Goal: Information Seeking & Learning: Learn about a topic

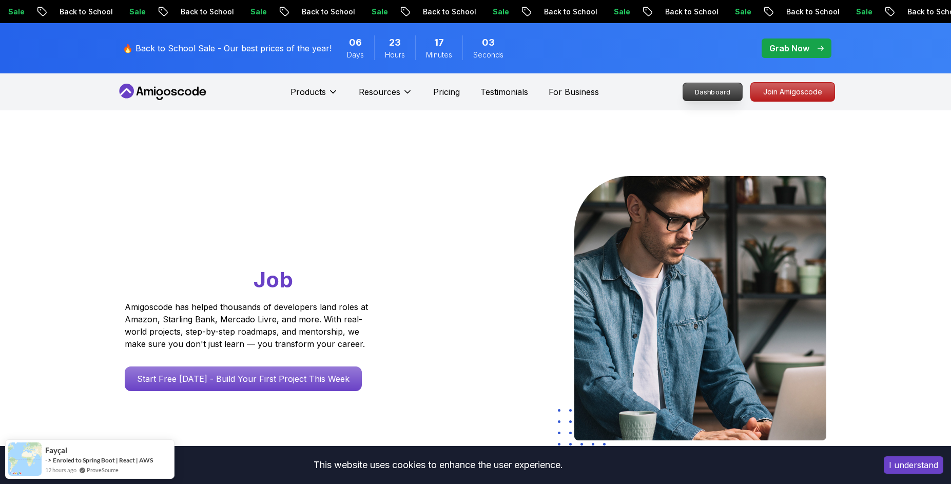
click at [693, 92] on p "Dashboard" at bounding box center [712, 91] width 59 height 17
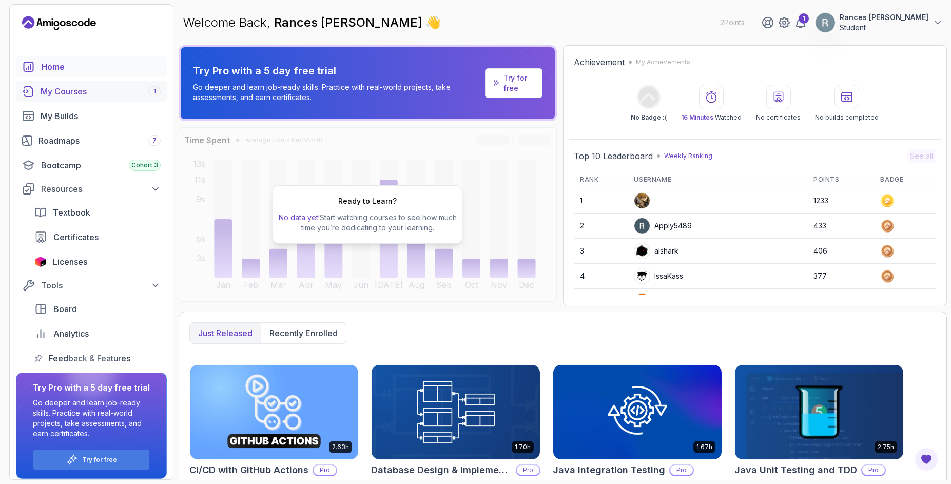
click at [96, 93] on div "My Courses 1" at bounding box center [101, 91] width 120 height 12
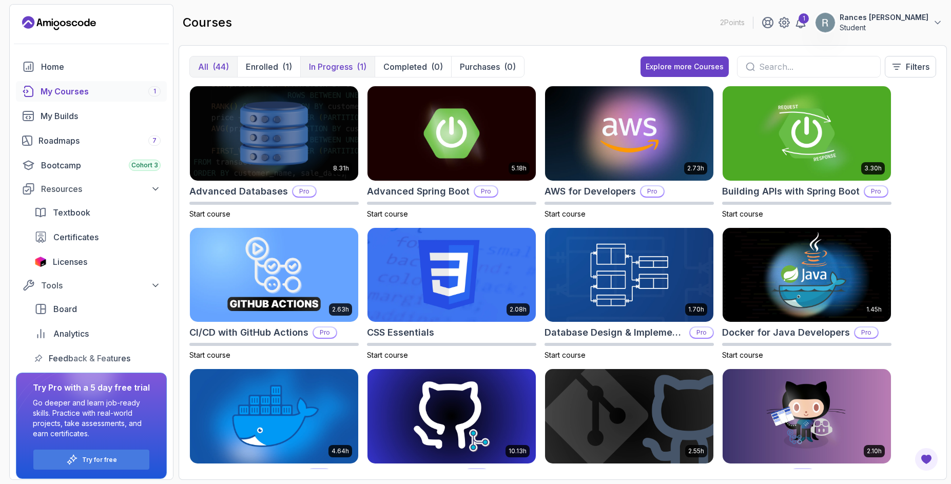
click at [344, 65] on p "In Progress" at bounding box center [331, 67] width 44 height 12
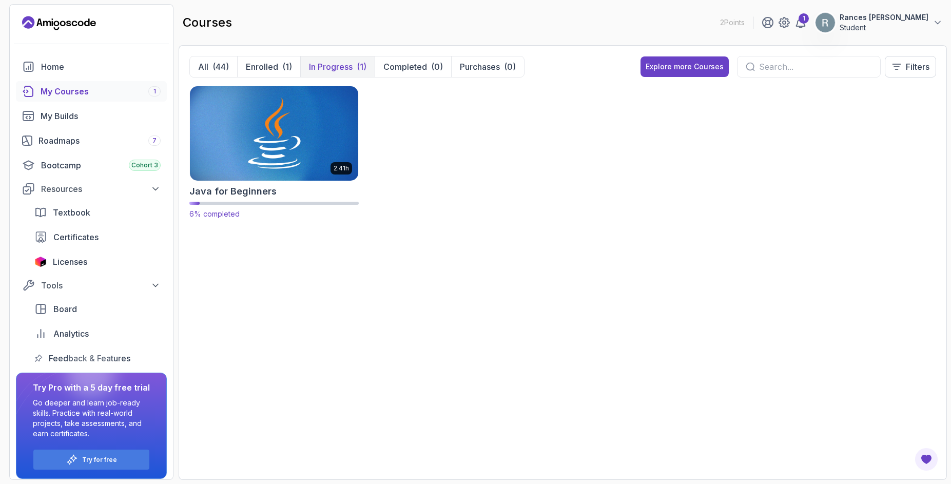
click at [256, 132] on img at bounding box center [274, 133] width 177 height 99
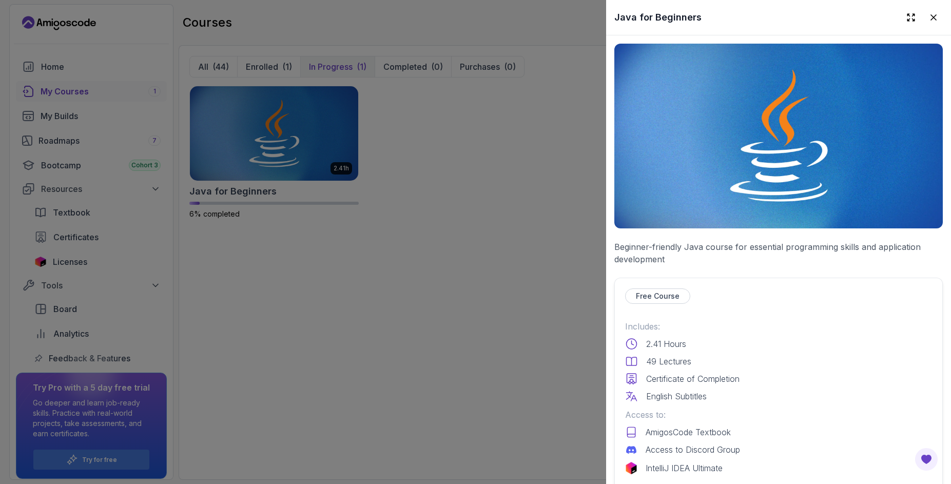
click at [322, 158] on div at bounding box center [475, 242] width 951 height 484
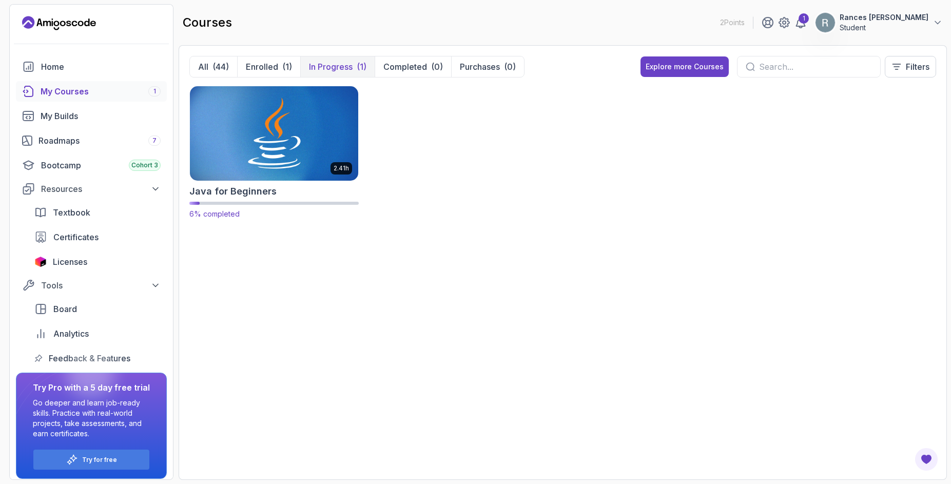
click at [266, 143] on img at bounding box center [274, 133] width 177 height 99
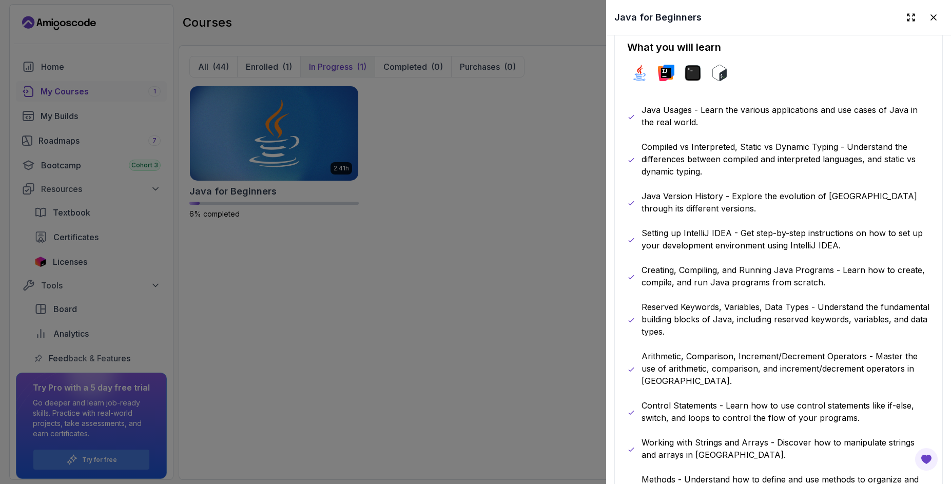
scroll to position [308, 0]
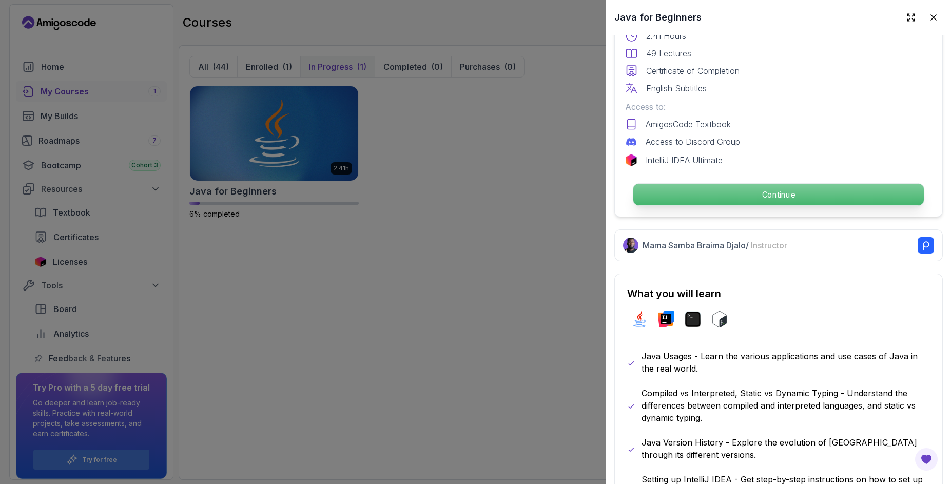
click at [809, 196] on p "Continue" at bounding box center [778, 195] width 290 height 22
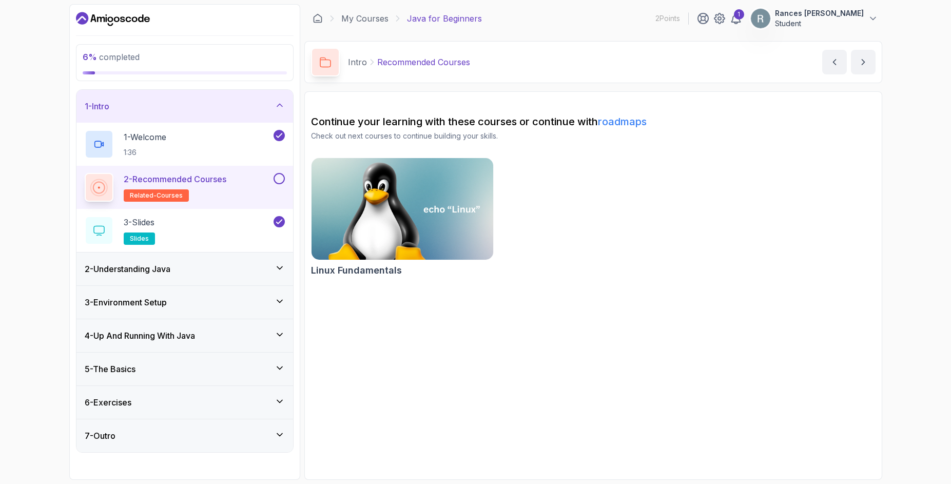
click at [249, 267] on div "2 - Understanding Java" at bounding box center [185, 269] width 200 height 12
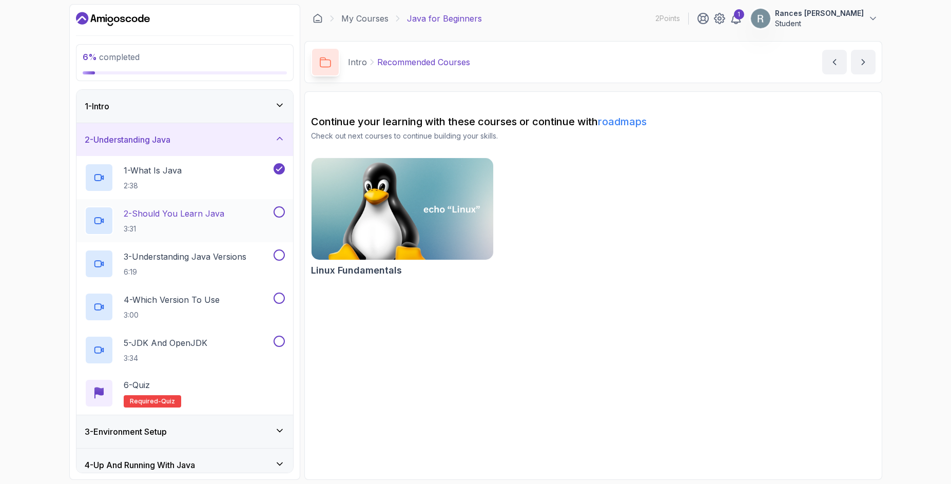
click at [244, 214] on div "2 - Should You Learn Java 3:31" at bounding box center [178, 220] width 187 height 29
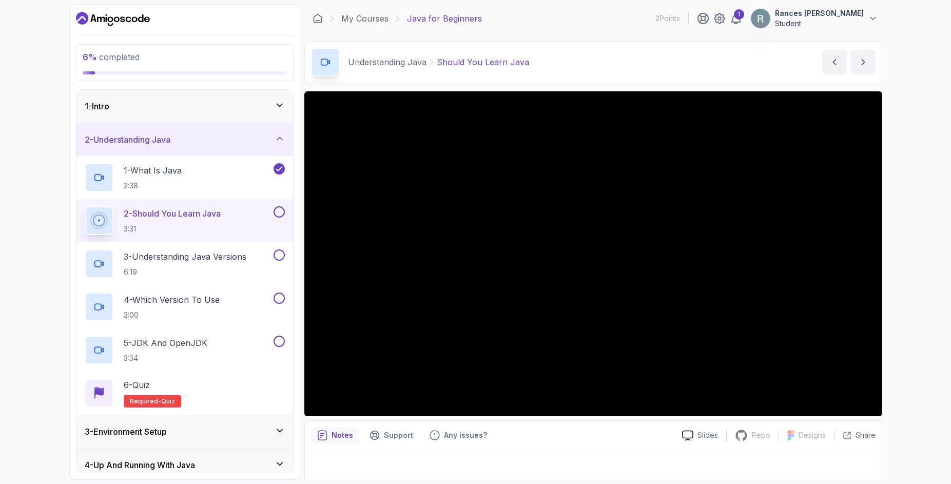
scroll to position [8, 0]
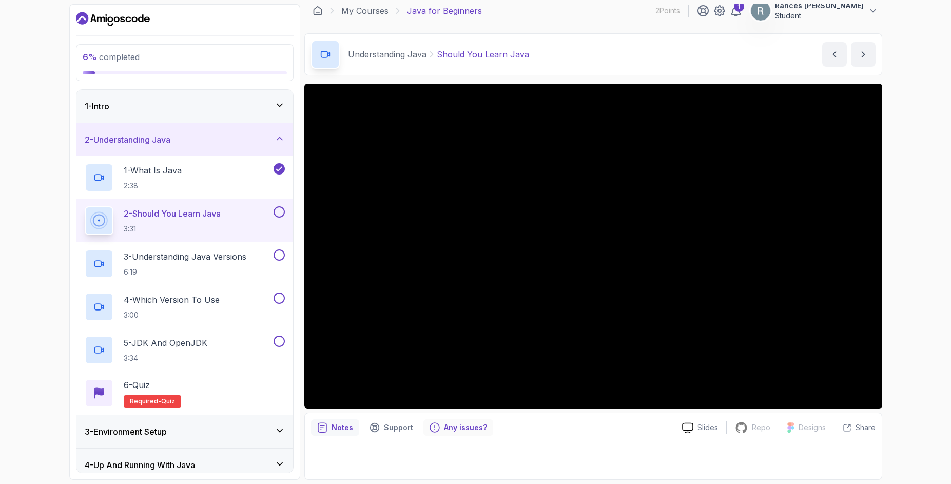
click at [447, 428] on p "Any issues?" at bounding box center [465, 427] width 43 height 10
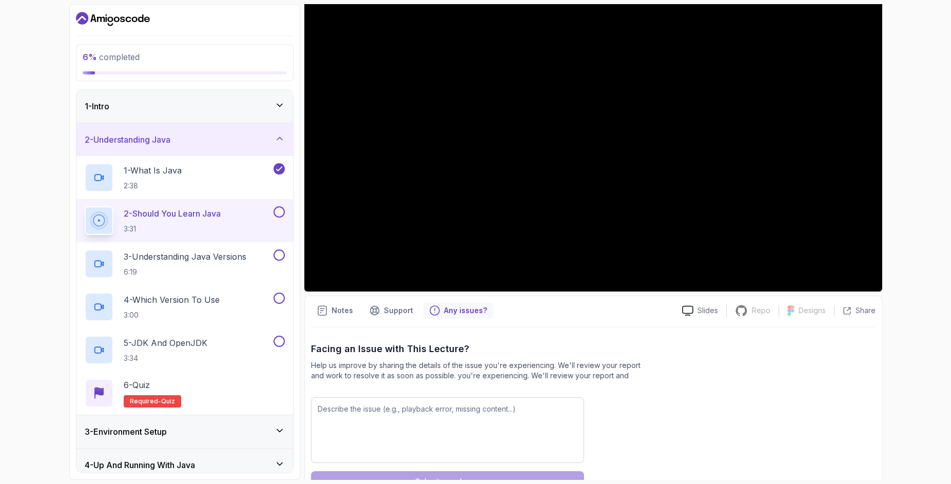
scroll to position [158, 0]
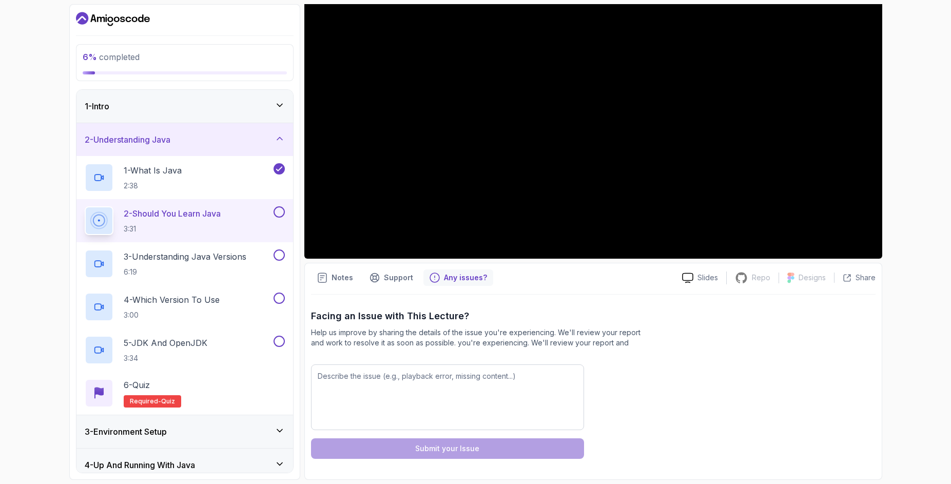
click at [410, 287] on div "Notes Support Any issues? Slides Repo Repository not available Designs Design n…" at bounding box center [593, 371] width 578 height 217
click at [406, 283] on p "Support" at bounding box center [398, 278] width 29 height 10
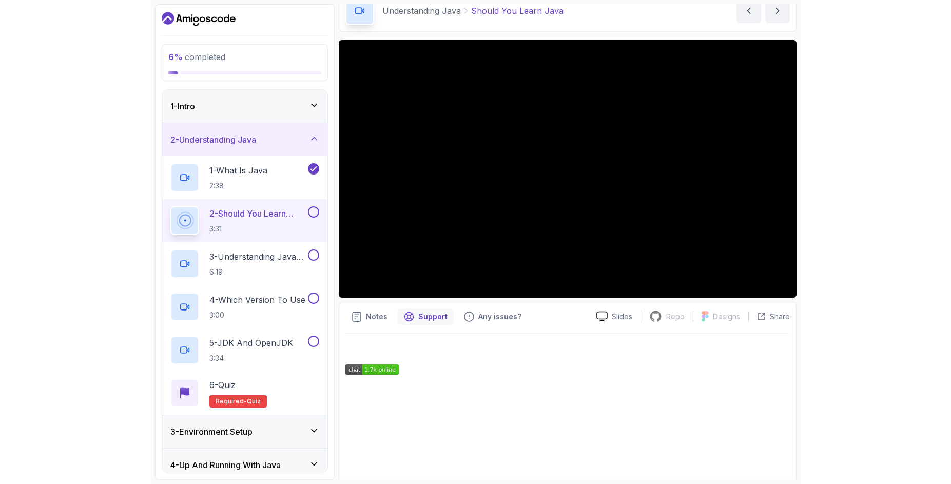
scroll to position [0, 0]
